Goal: Use online tool/utility: Utilize a website feature to perform a specific function

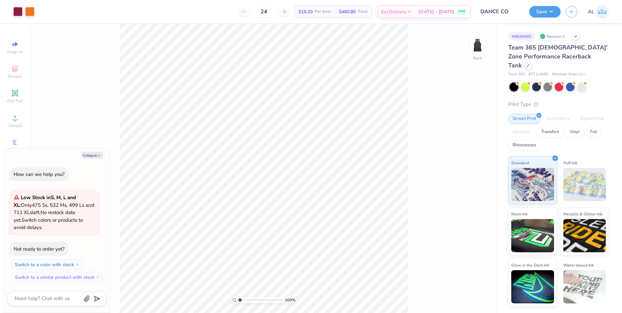
type textarea "x"
click at [468, 143] on input "8.78" at bounding box center [474, 143] width 24 height 9
type input "8"
click at [470, 156] on div "100 % Back W 8 8 " H 4.80 4.80 " Y 3.30 3.30 " Center Middle Top Bottom" at bounding box center [264, 168] width 468 height 289
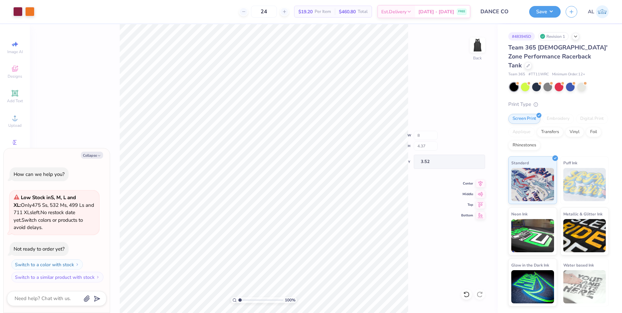
type textarea "x"
type input "8.00"
type input "4.37"
type input "3.52"
type textarea "x"
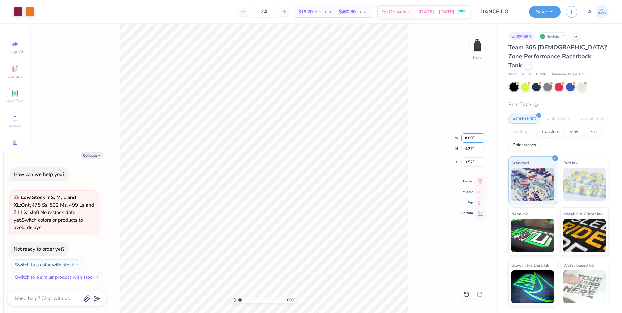
click at [473, 139] on input "8.00" at bounding box center [474, 137] width 24 height 9
click at [472, 139] on input "8.00" at bounding box center [474, 137] width 24 height 9
type input "7"
click at [469, 149] on input "4.37" at bounding box center [474, 148] width 24 height 9
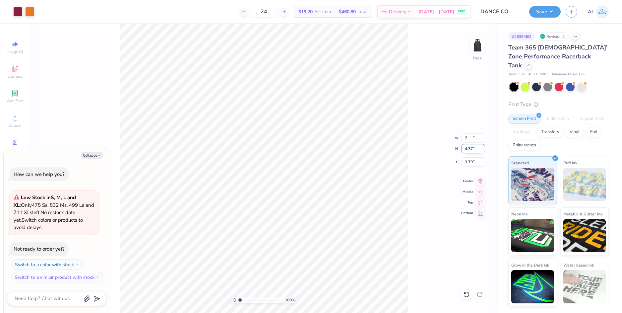
type textarea "x"
type input "7.00"
type input "3.82"
click at [467, 163] on input "3.79" at bounding box center [474, 161] width 24 height 9
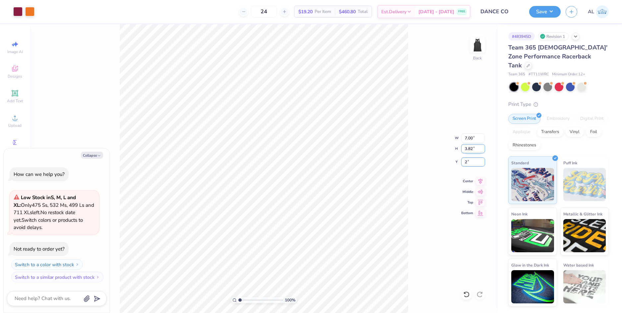
type input "2"
click at [469, 150] on input "3.82" at bounding box center [474, 148] width 24 height 9
type textarea "x"
type input "2.00"
click at [417, 155] on div "100 % Back W 7.00 7.00 " H 3.82 3.82 " Y 2.00 2.00 " Center Middle Top Bottom" at bounding box center [264, 168] width 468 height 289
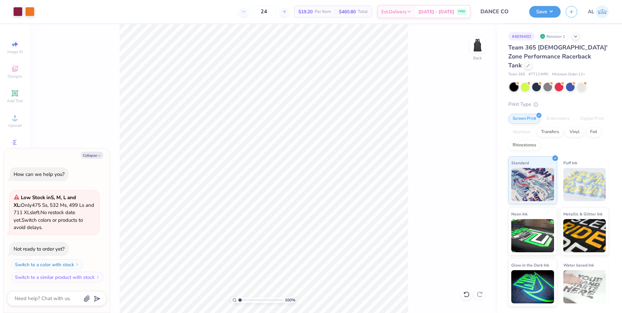
type textarea "x"
click at [466, 139] on input "7.00" at bounding box center [474, 137] width 24 height 9
type input "8"
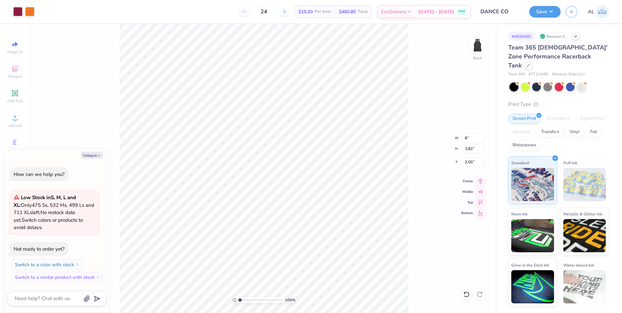
click at [468, 167] on div "100 % Back W 8 8 " H 3.82 3.82 " Y 2.00 2.00 " Center Middle Top Bottom" at bounding box center [264, 168] width 468 height 289
click at [469, 163] on div "100 % Back W 8 H 3.82 Y 2.00 Center Middle Top Bottom" at bounding box center [264, 168] width 468 height 289
type textarea "x"
type input "8.00"
type input "4.37"
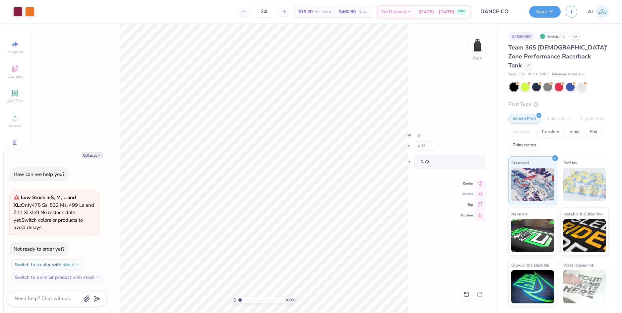
type input "1.73"
click at [483, 183] on icon at bounding box center [480, 180] width 9 height 8
click at [93, 154] on button "Collapse" at bounding box center [92, 155] width 22 height 7
type textarea "x"
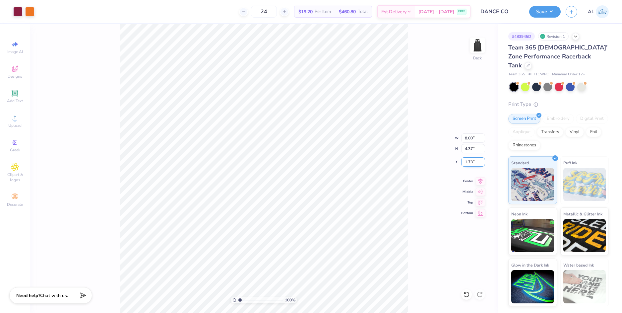
click at [469, 162] on input "1.73" at bounding box center [474, 161] width 24 height 9
click at [471, 148] on input "4.37" at bounding box center [474, 148] width 24 height 9
type input "2.00"
click at [538, 11] on button "Save" at bounding box center [546, 11] width 32 height 12
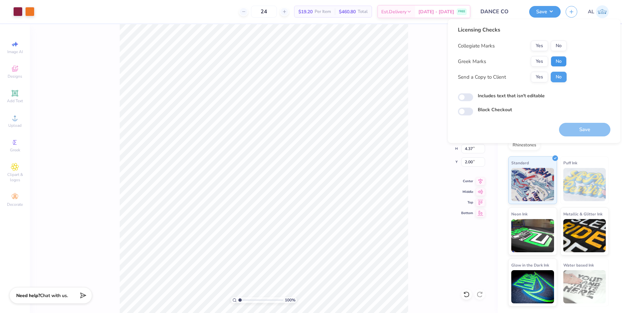
click at [558, 62] on button "No" at bounding box center [559, 61] width 16 height 11
click at [535, 46] on button "Yes" at bounding box center [539, 45] width 17 height 11
click at [542, 79] on button "Yes" at bounding box center [539, 77] width 17 height 11
click at [577, 130] on button "Save" at bounding box center [584, 130] width 51 height 14
